Goal: Transaction & Acquisition: Subscribe to service/newsletter

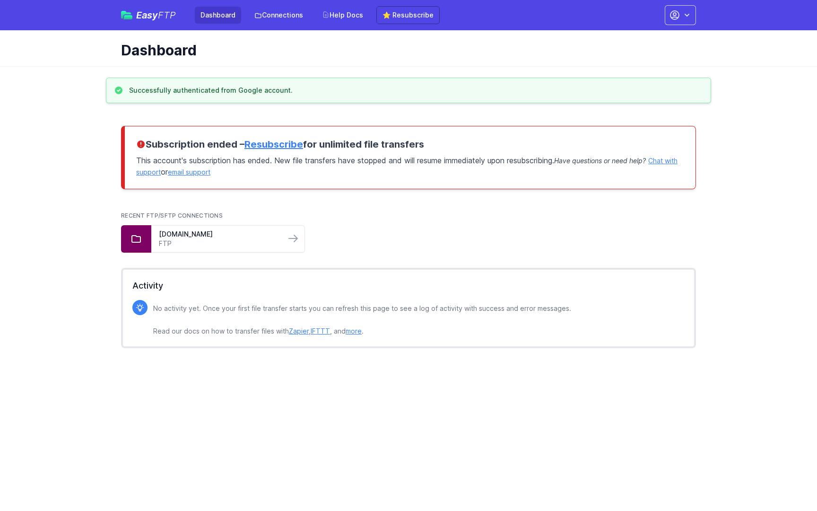
click at [290, 145] on link "Resubscribe" at bounding box center [274, 144] width 59 height 11
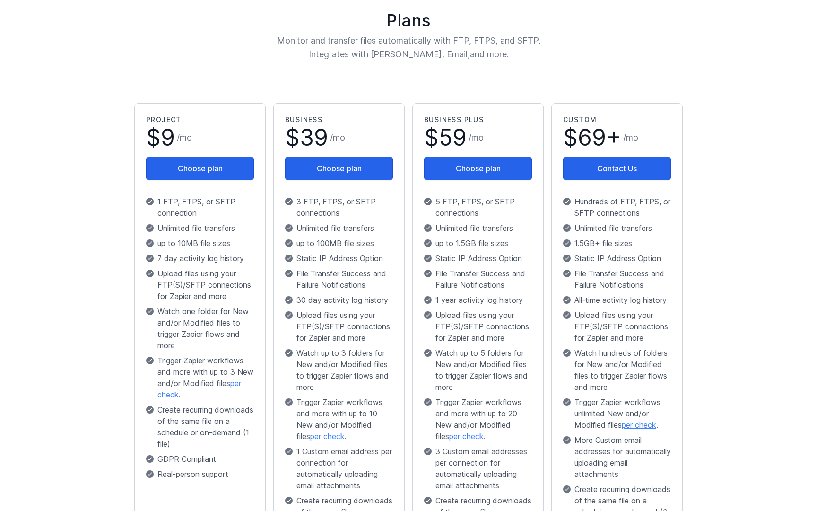
scroll to position [97, 0]
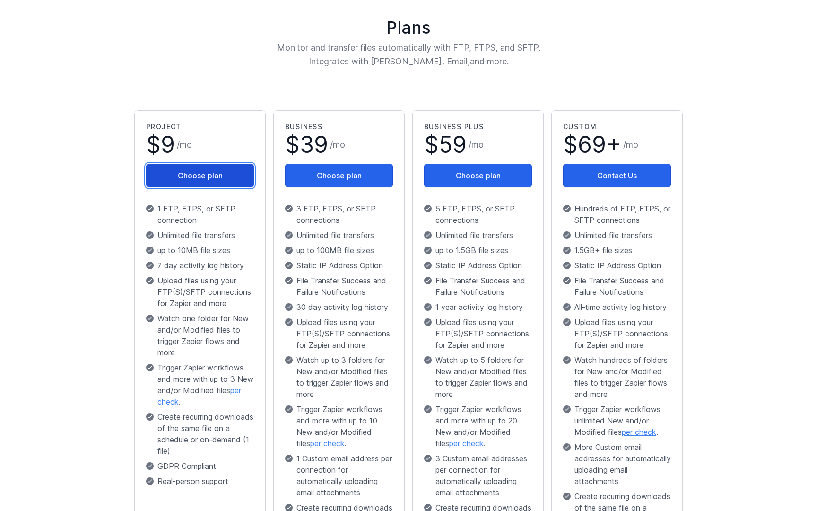
click at [199, 175] on button "Choose plan" at bounding box center [200, 176] width 108 height 24
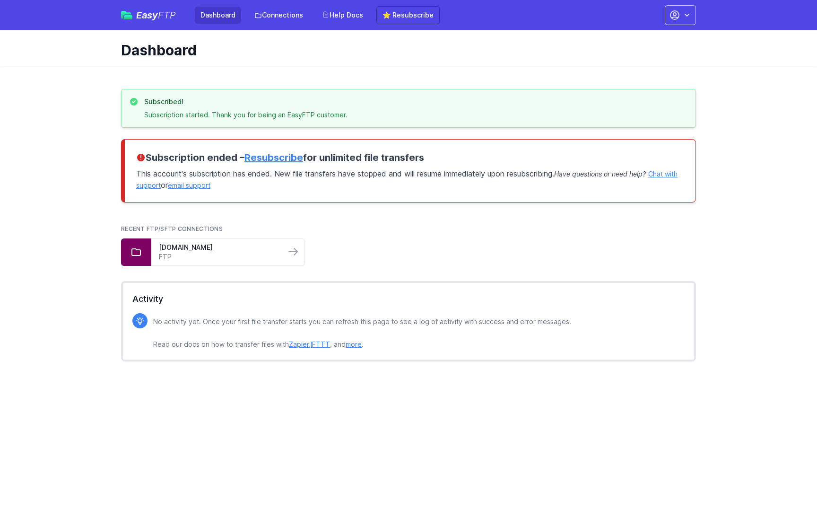
click at [426, 248] on ul "[DOMAIN_NAME] FTP" at bounding box center [408, 251] width 575 height 27
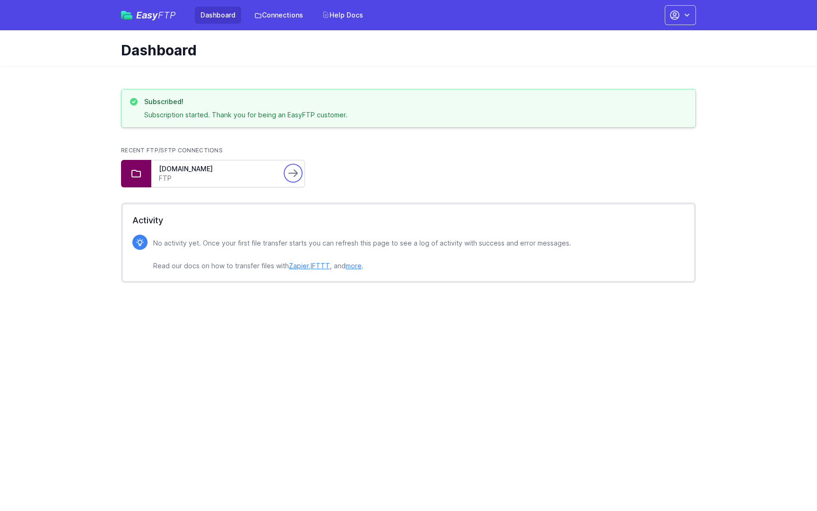
click at [295, 174] on icon at bounding box center [293, 172] width 11 height 11
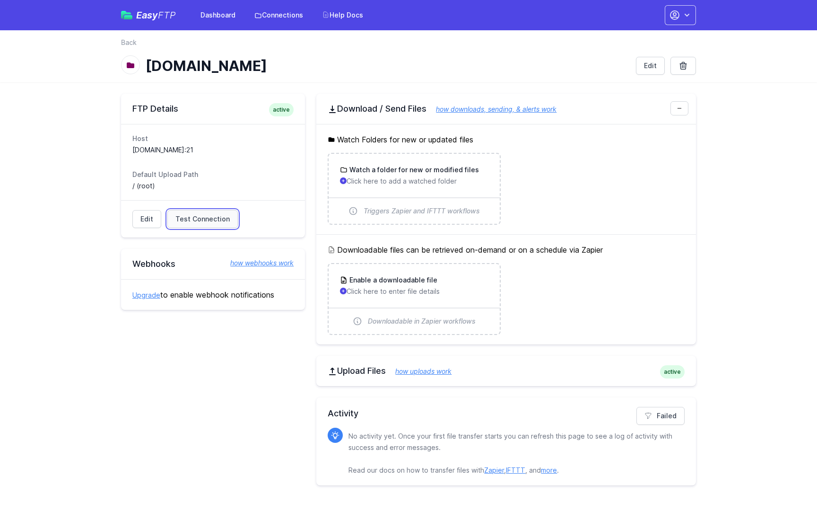
click at [201, 217] on span "Test Connection" at bounding box center [202, 218] width 54 height 9
